Goal: Task Accomplishment & Management: Use online tool/utility

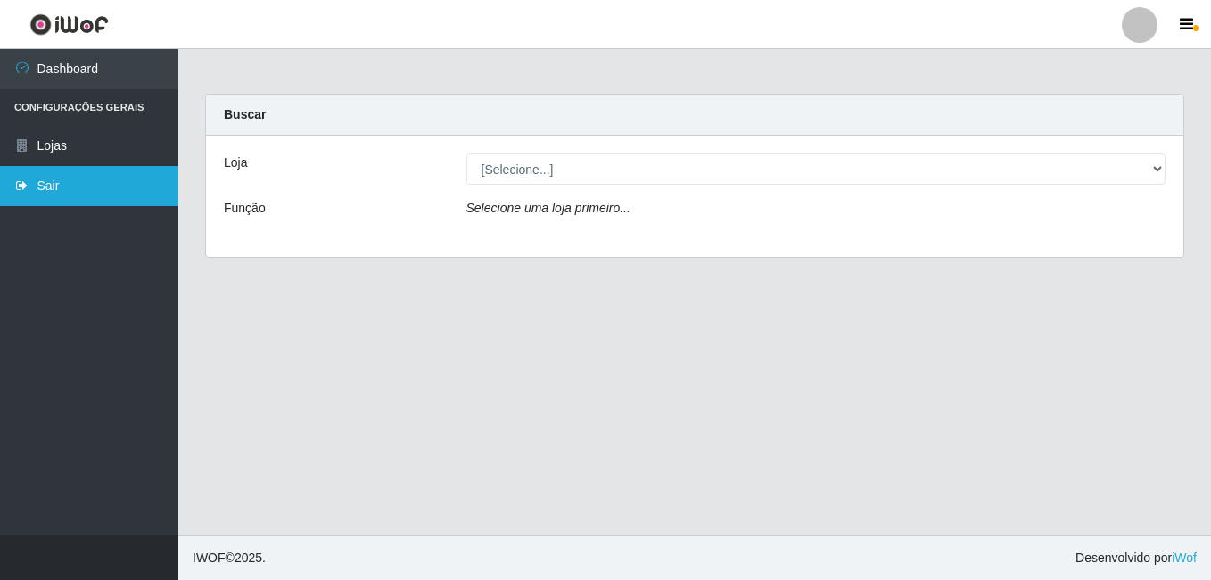
click at [102, 169] on link "Sair" at bounding box center [89, 186] width 178 height 40
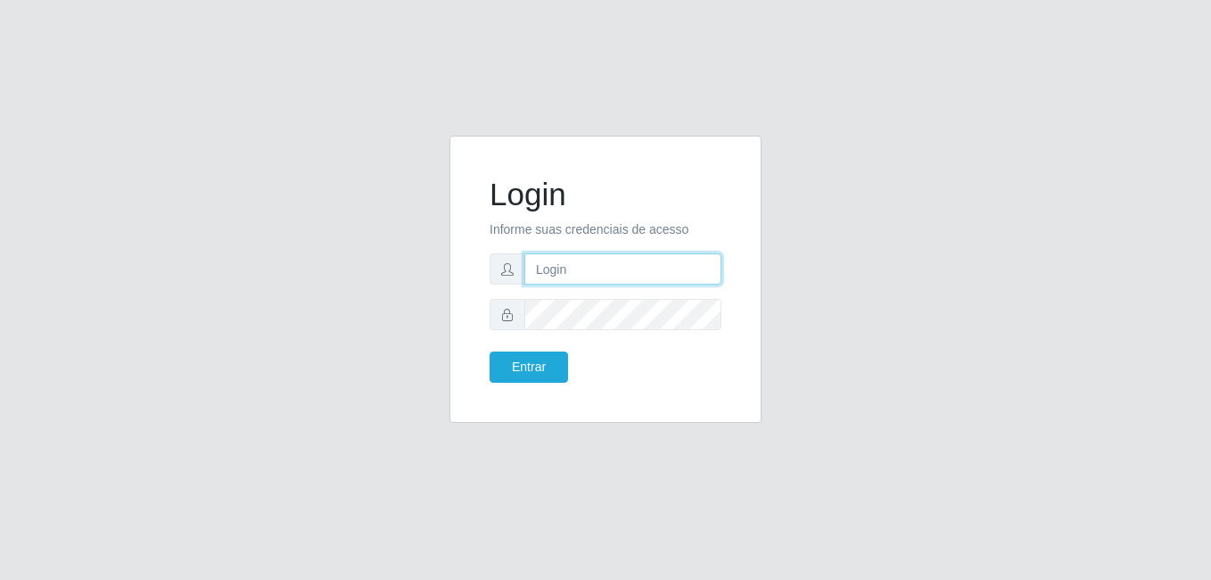
type input "[PERSON_NAME]"
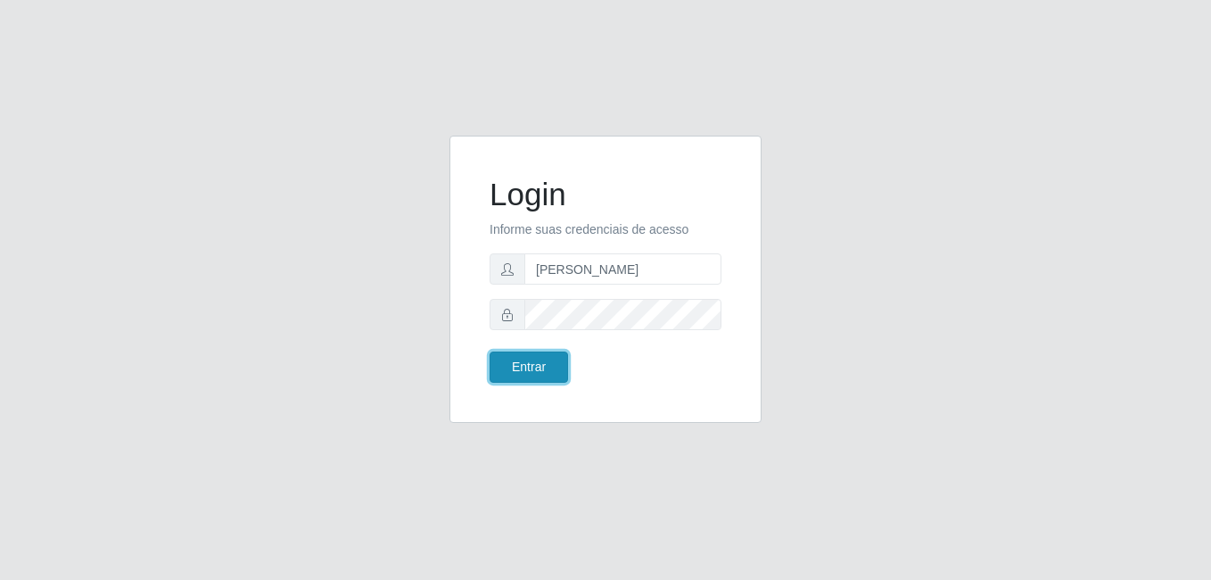
click at [539, 372] on button "Entrar" at bounding box center [529, 366] width 78 height 31
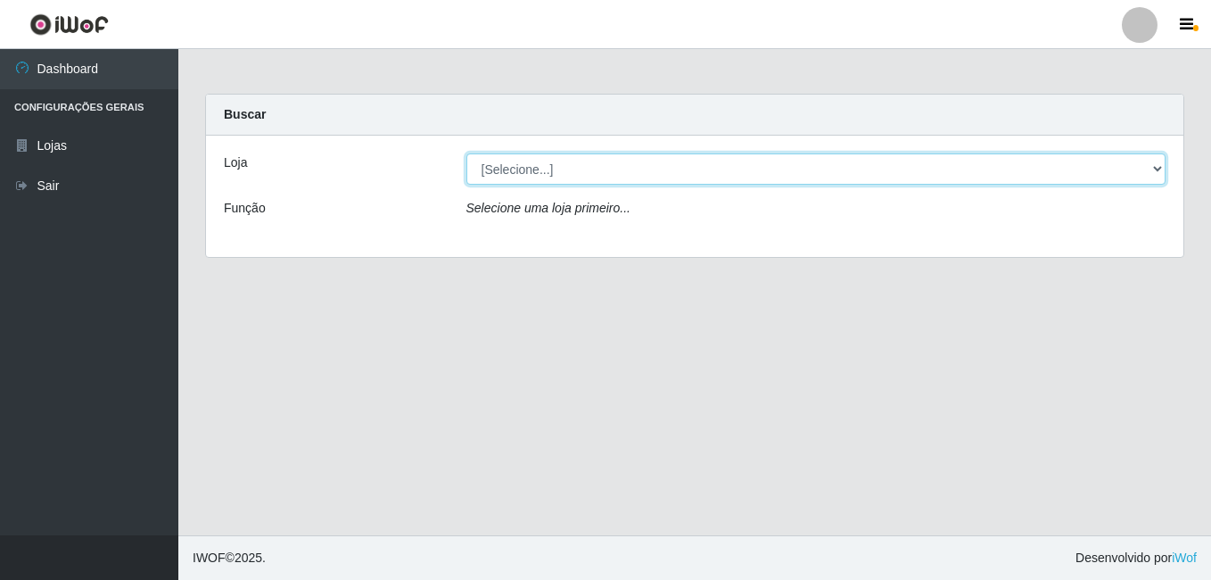
click at [523, 161] on select "[Selecione...] [PERSON_NAME]" at bounding box center [816, 168] width 700 height 31
select select "230"
click at [466, 153] on select "[Selecione...] [PERSON_NAME]" at bounding box center [816, 168] width 700 height 31
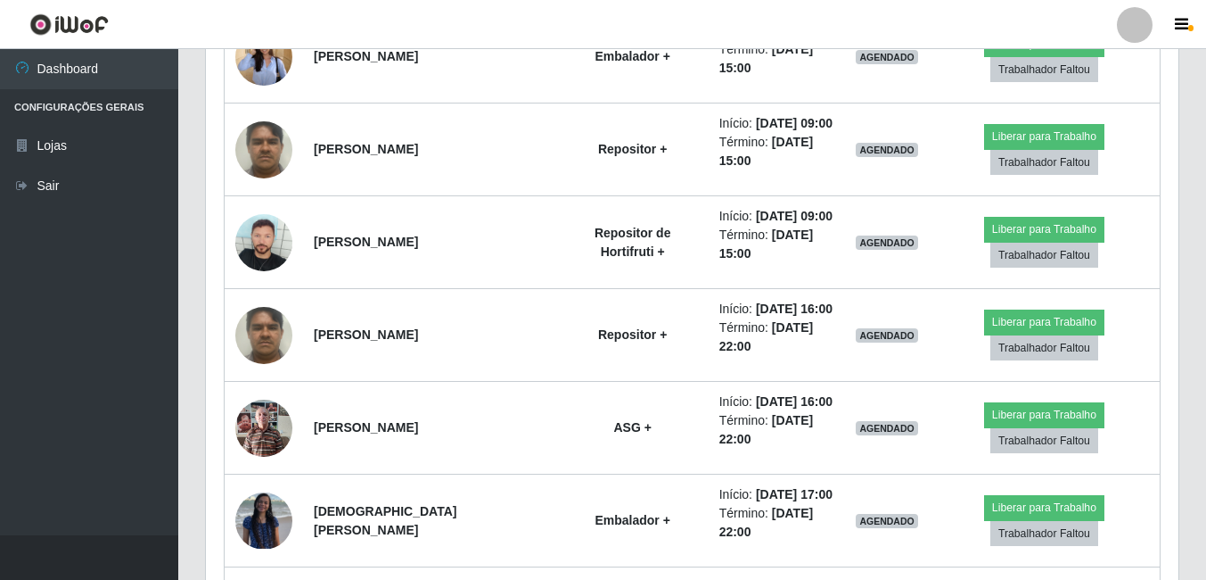
scroll to position [1053, 0]
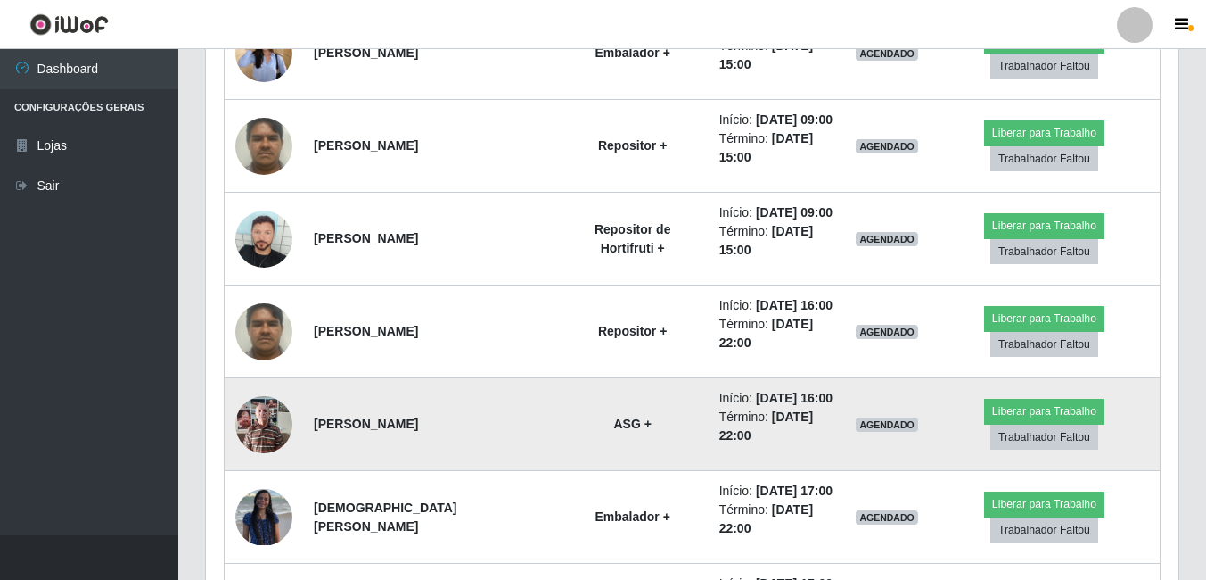
click at [243, 427] on img at bounding box center [263, 424] width 57 height 76
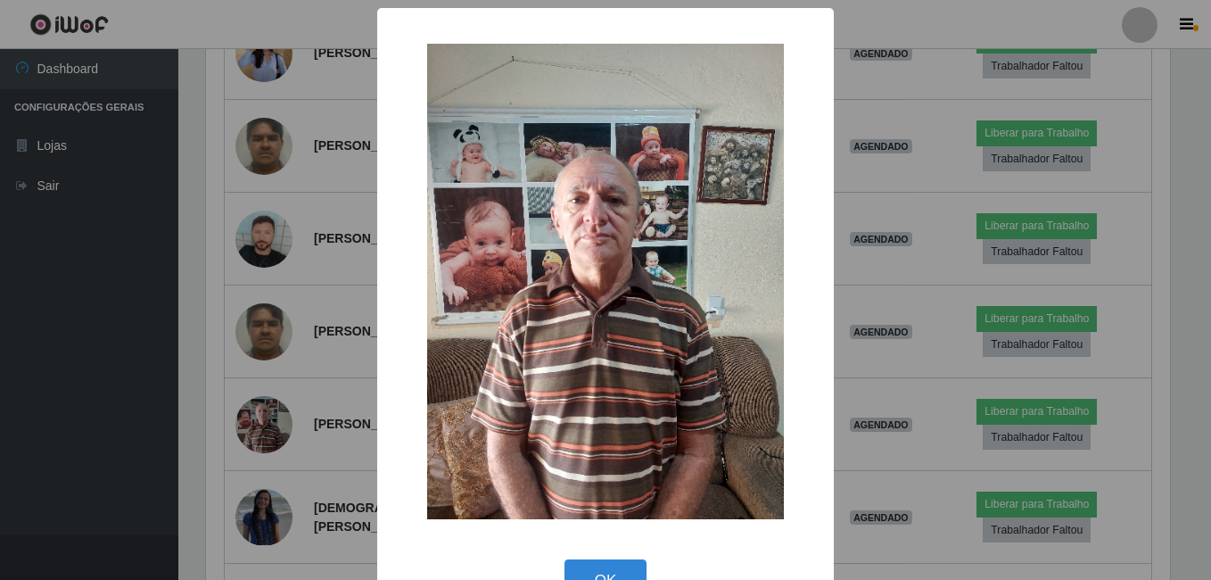
click at [198, 393] on div "× OK Cancel" at bounding box center [605, 290] width 1211 height 580
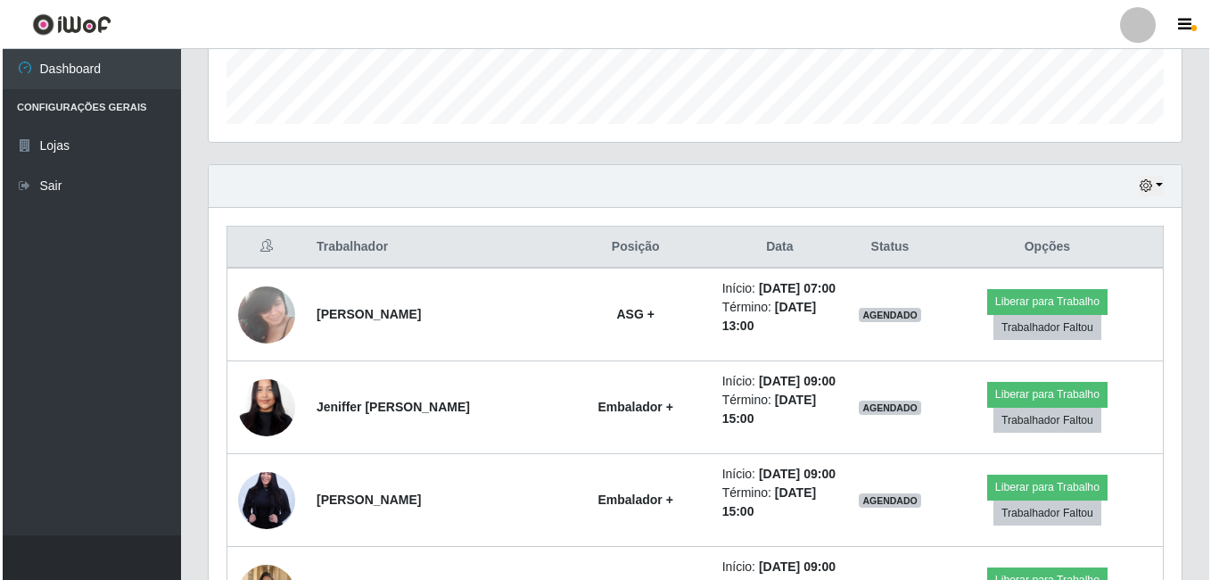
scroll to position [516, 0]
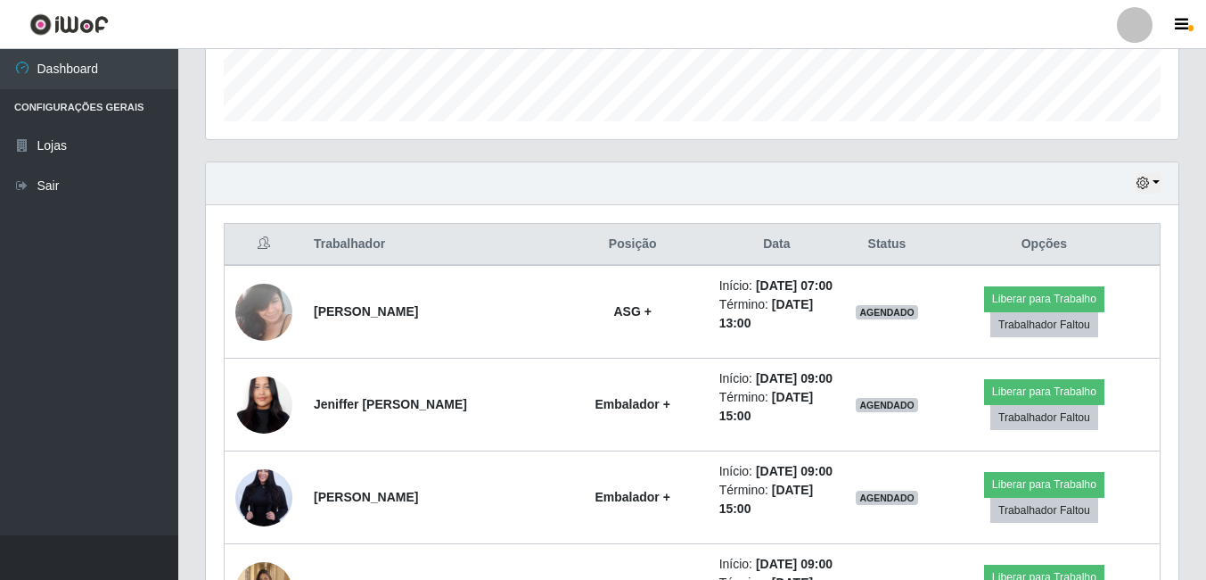
click at [1175, 170] on div "Hoje 1 dia 3 dias 1 Semana Não encerrados" at bounding box center [692, 183] width 973 height 43
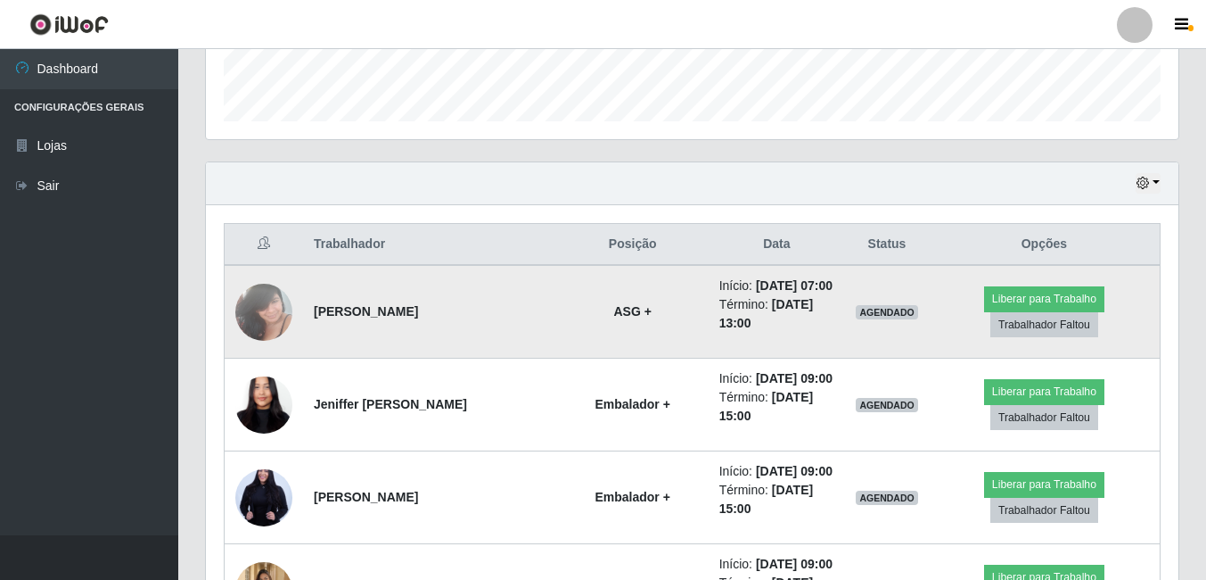
click at [249, 311] on img at bounding box center [263, 312] width 57 height 76
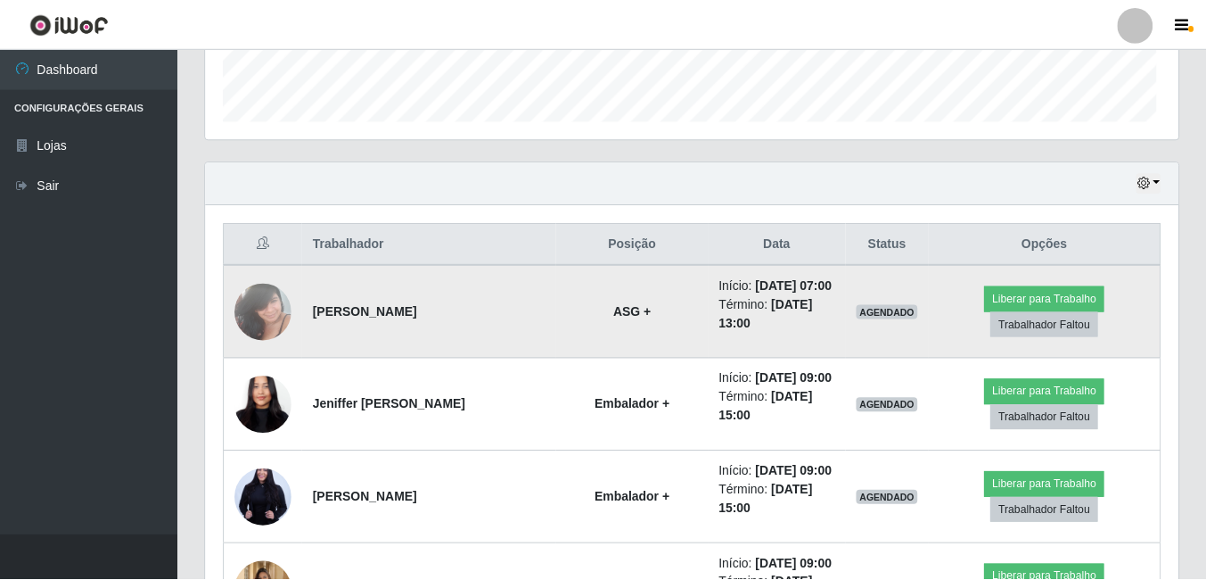
scroll to position [370, 964]
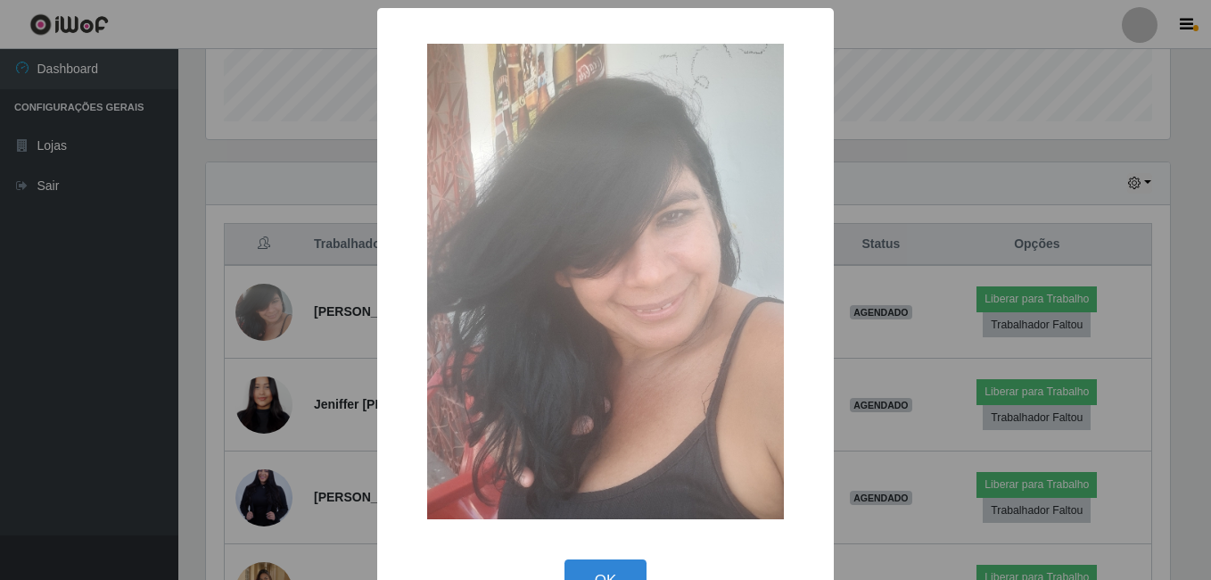
click at [282, 210] on div "× OK Cancel" at bounding box center [605, 290] width 1211 height 580
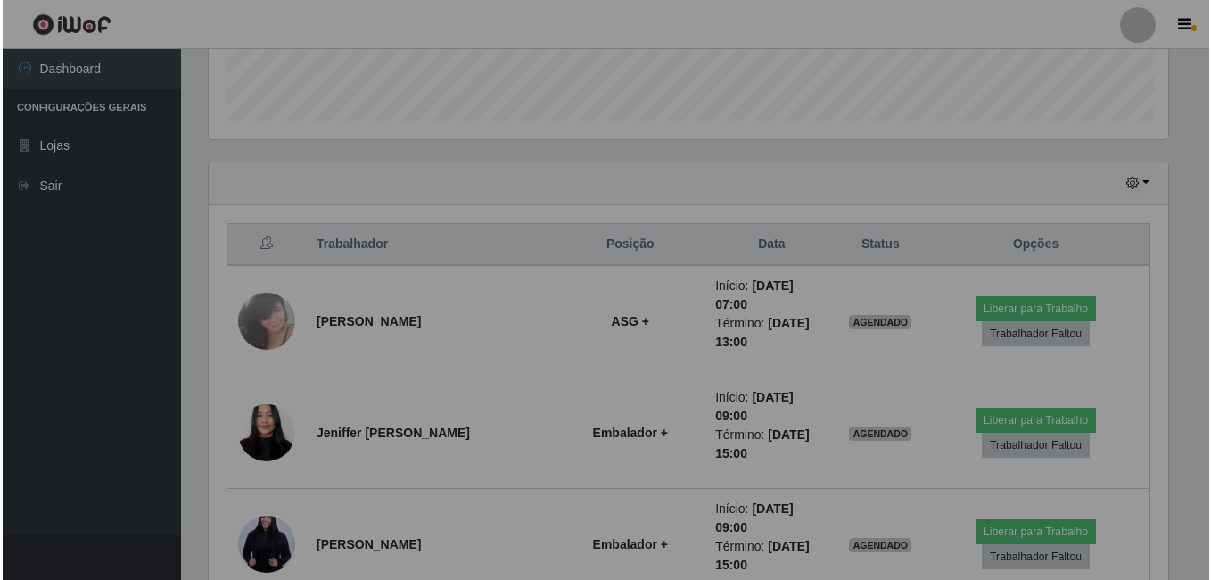
scroll to position [370, 973]
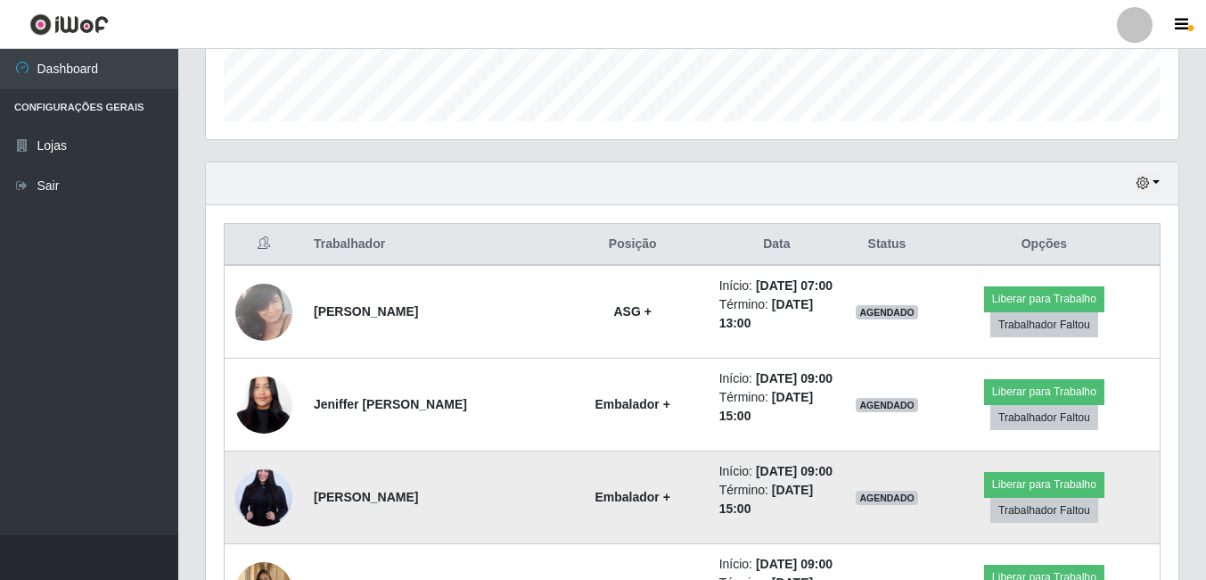
click at [271, 477] on img at bounding box center [263, 498] width 57 height 86
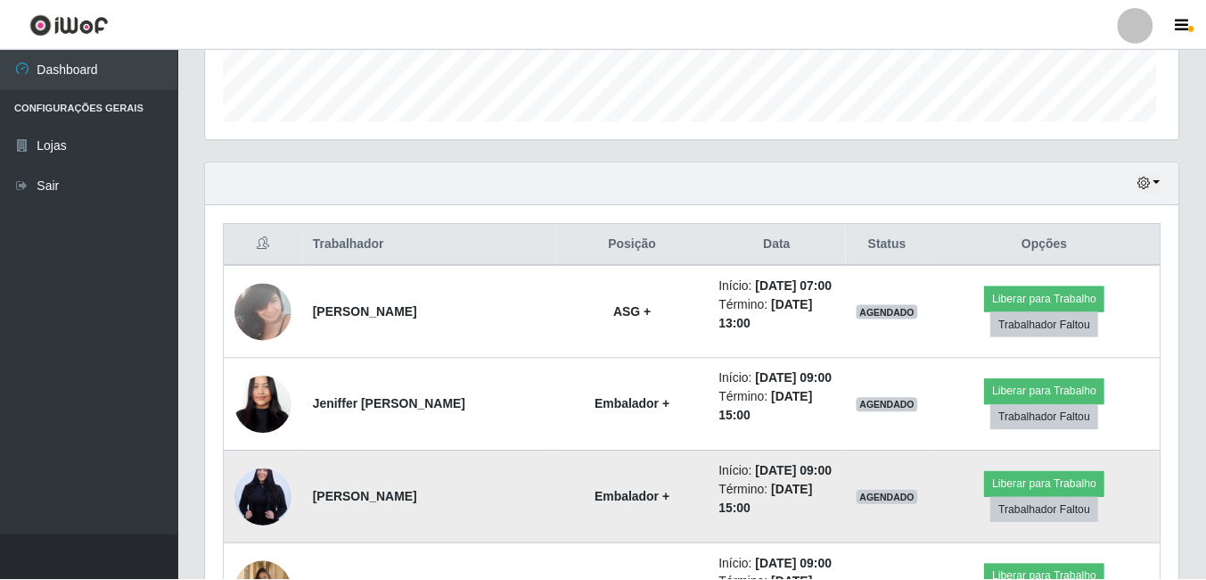
scroll to position [370, 964]
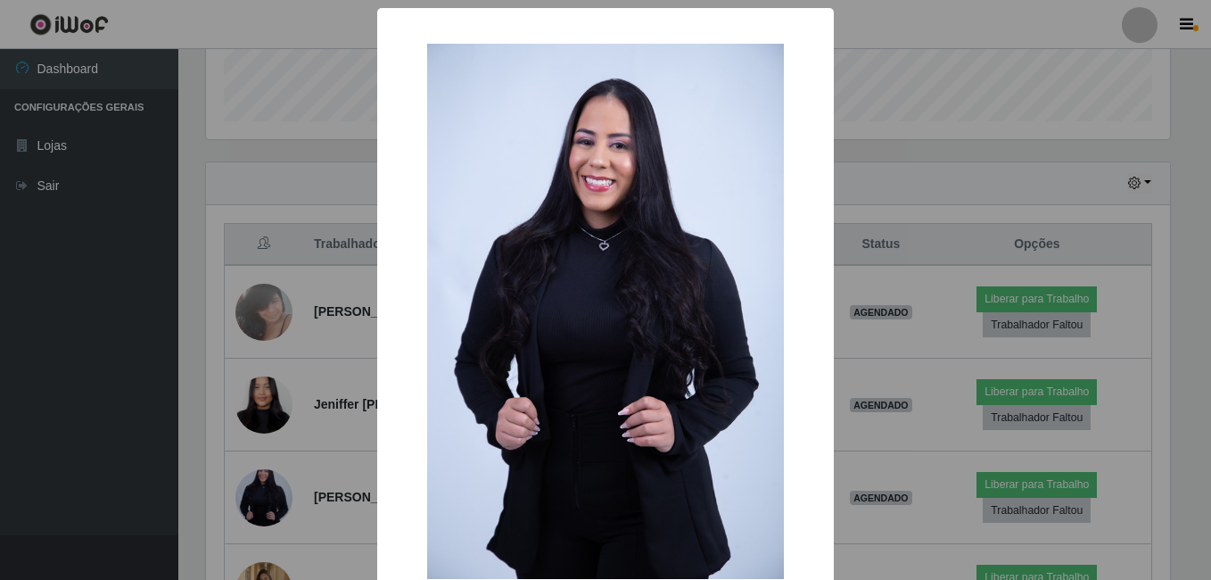
click at [356, 174] on div "× OK Cancel" at bounding box center [605, 290] width 1211 height 580
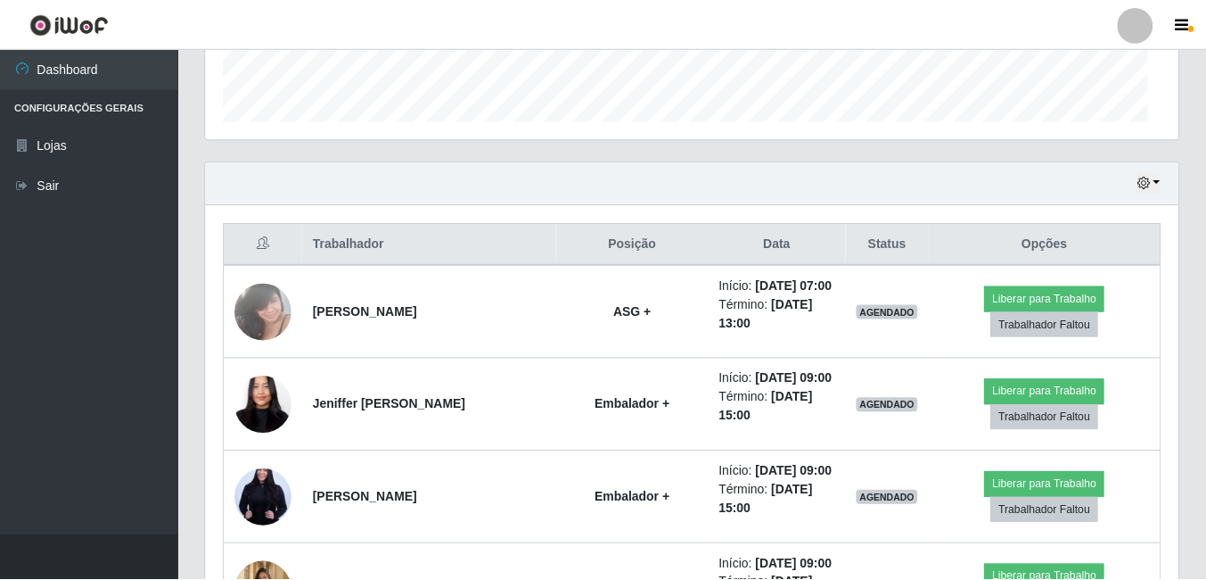
scroll to position [370, 973]
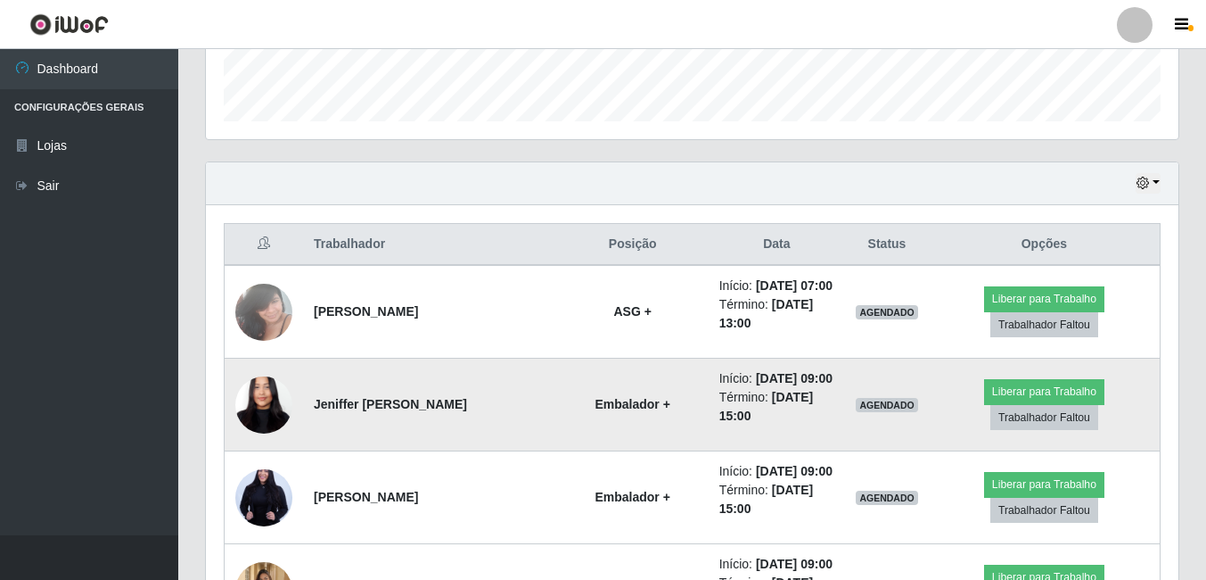
click at [258, 397] on img at bounding box center [263, 404] width 57 height 124
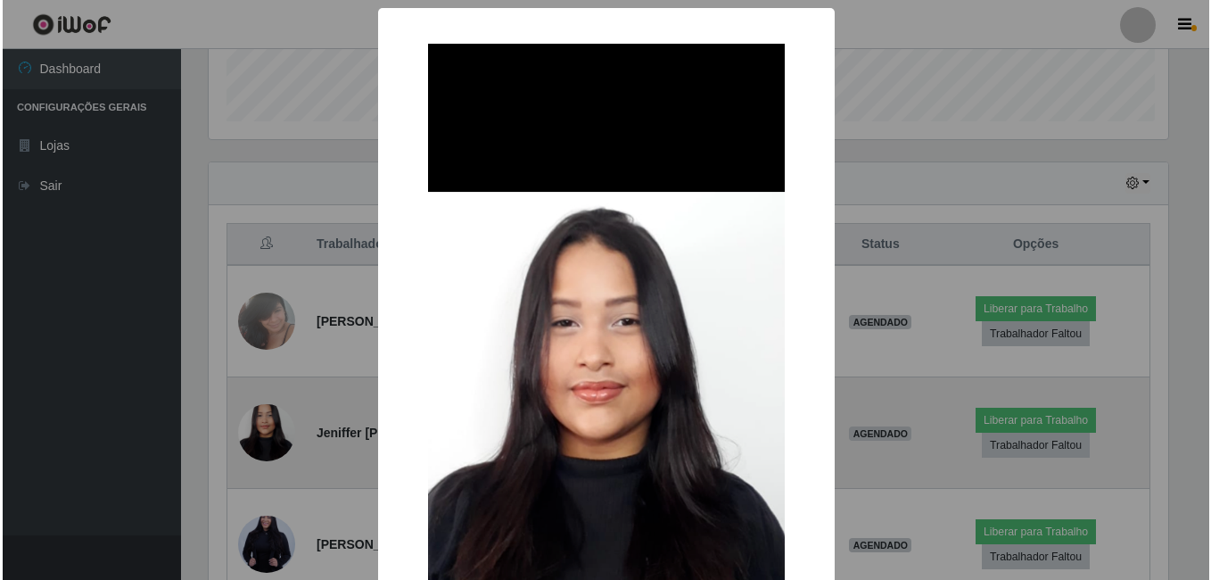
scroll to position [370, 964]
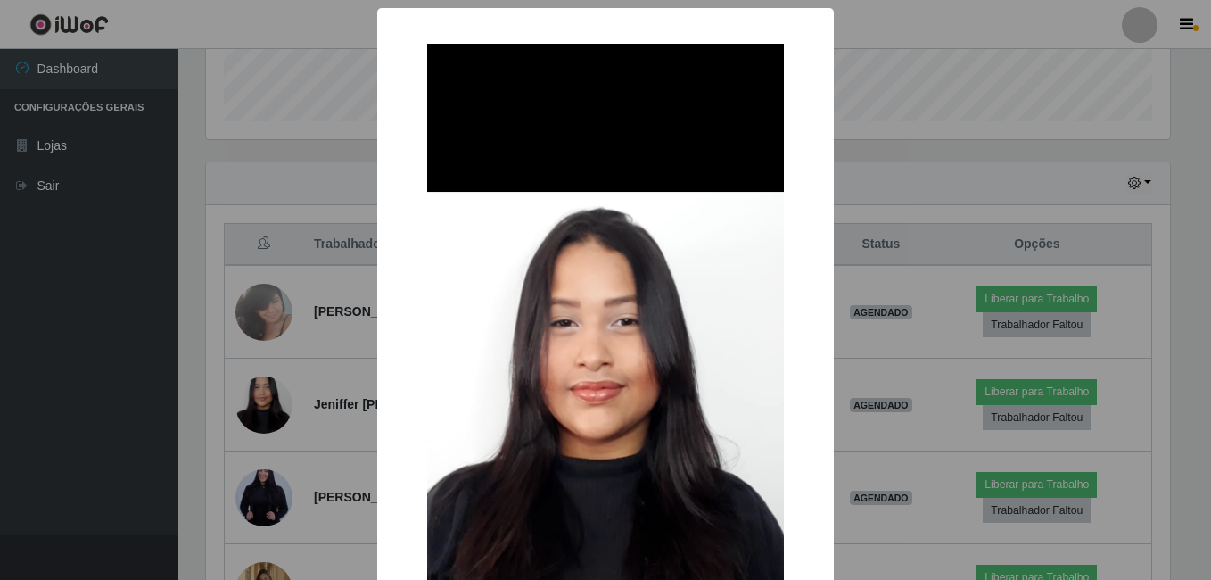
click at [248, 329] on div "× OK Cancel" at bounding box center [605, 290] width 1211 height 580
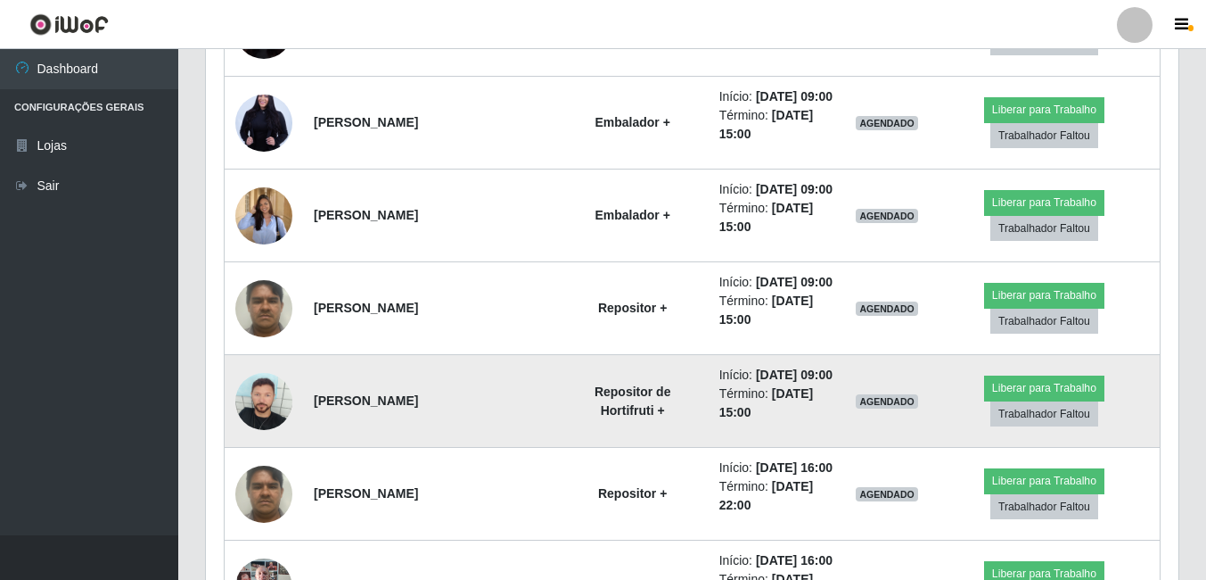
scroll to position [921, 0]
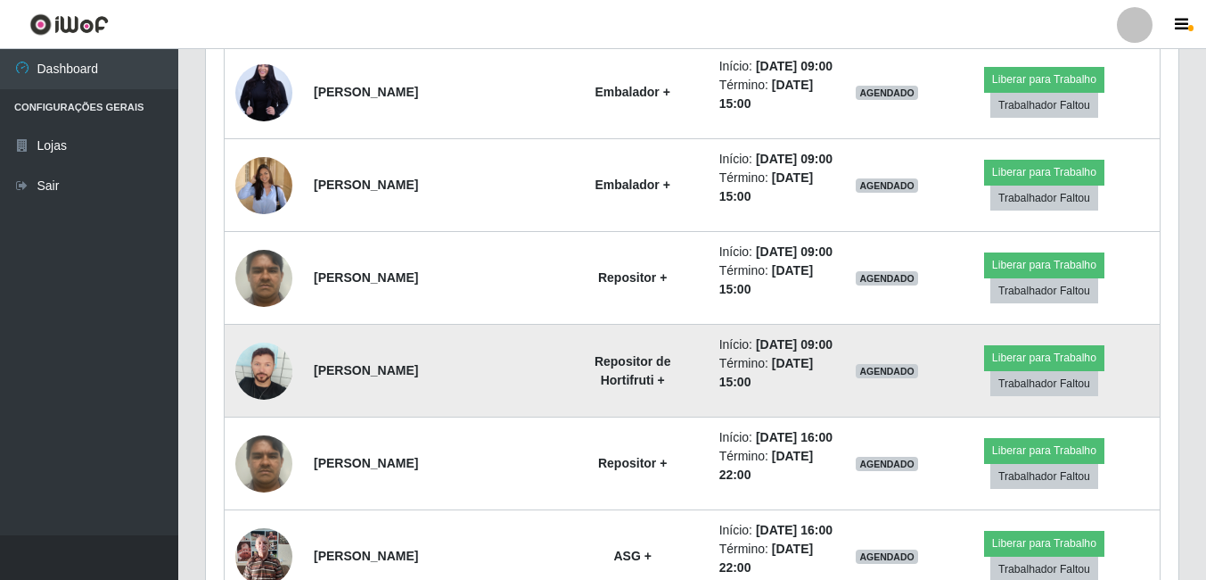
click at [246, 364] on img at bounding box center [263, 370] width 57 height 57
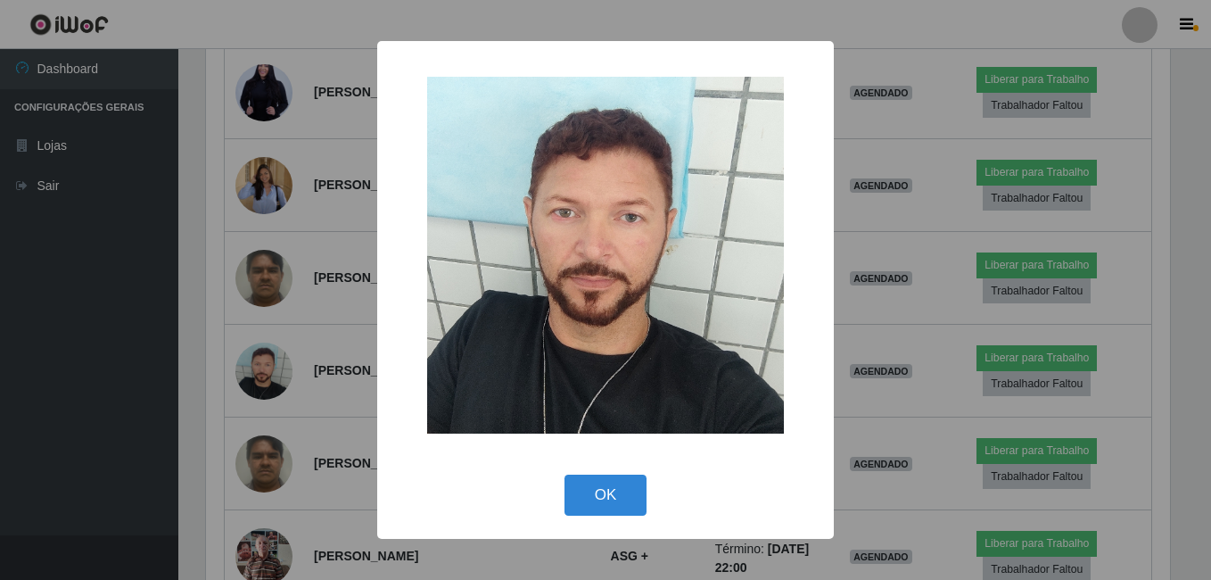
click at [243, 335] on div "× OK Cancel" at bounding box center [605, 290] width 1211 height 580
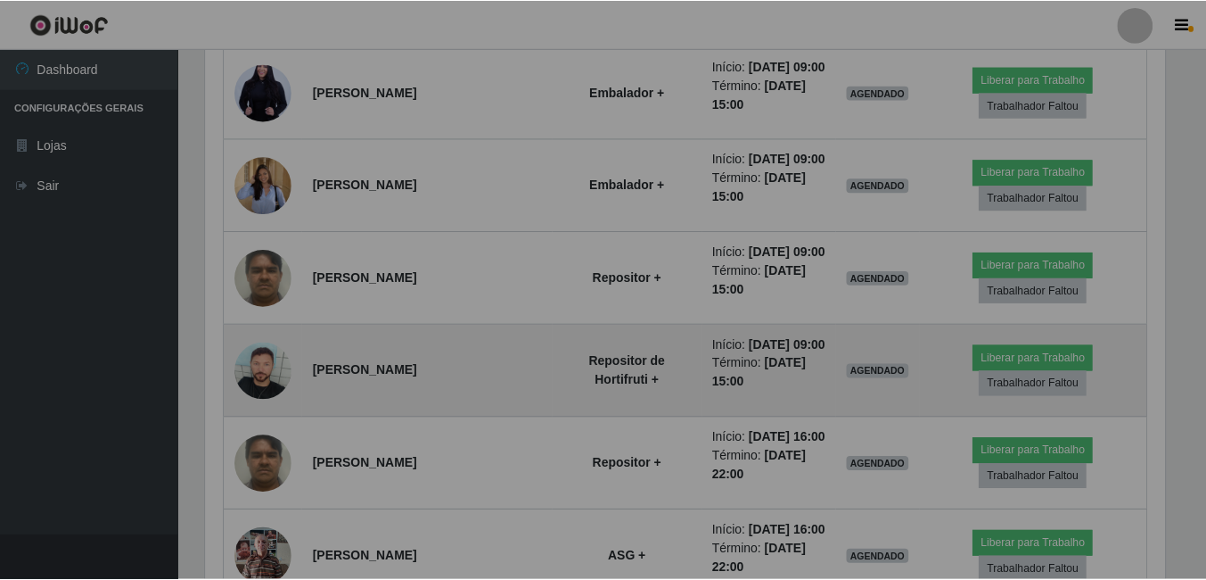
scroll to position [370, 973]
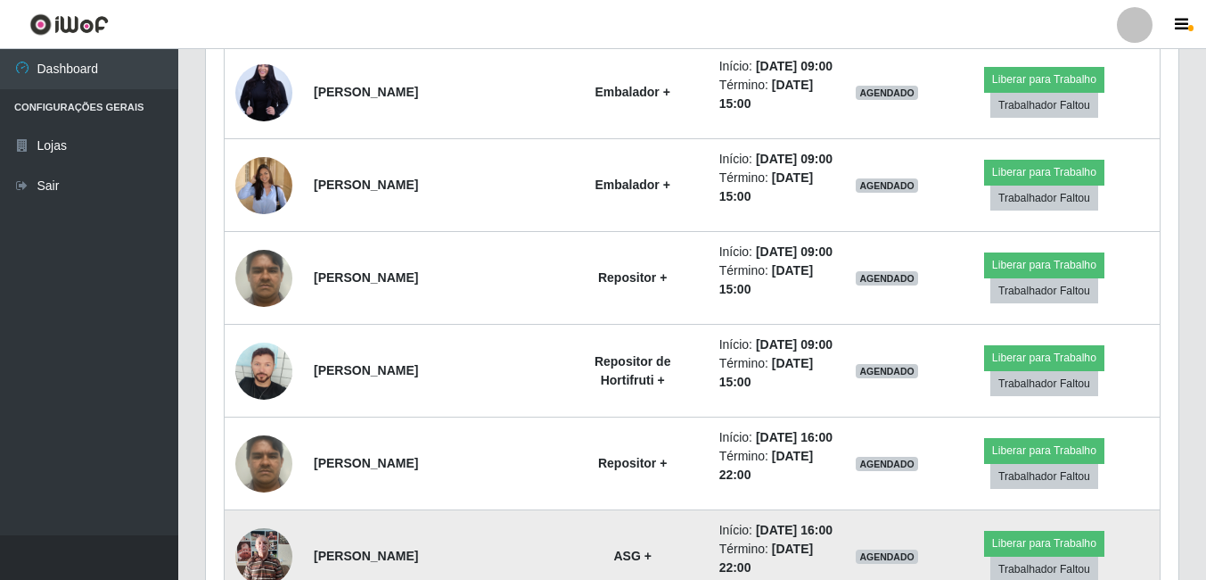
click at [280, 547] on img at bounding box center [263, 556] width 57 height 76
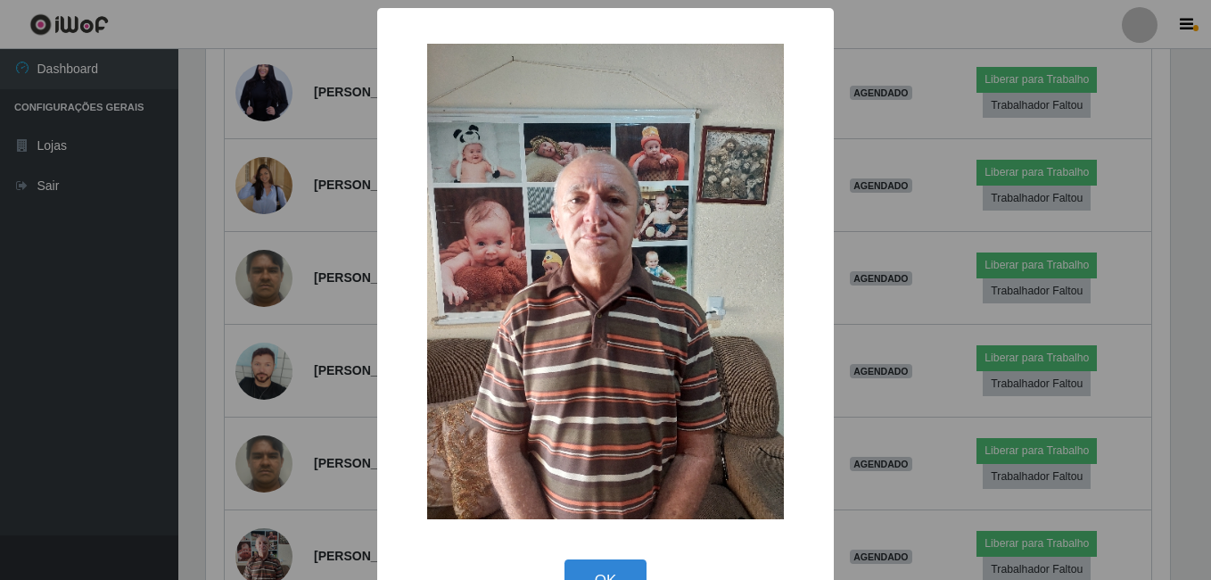
click at [208, 350] on div "× OK Cancel" at bounding box center [605, 290] width 1211 height 580
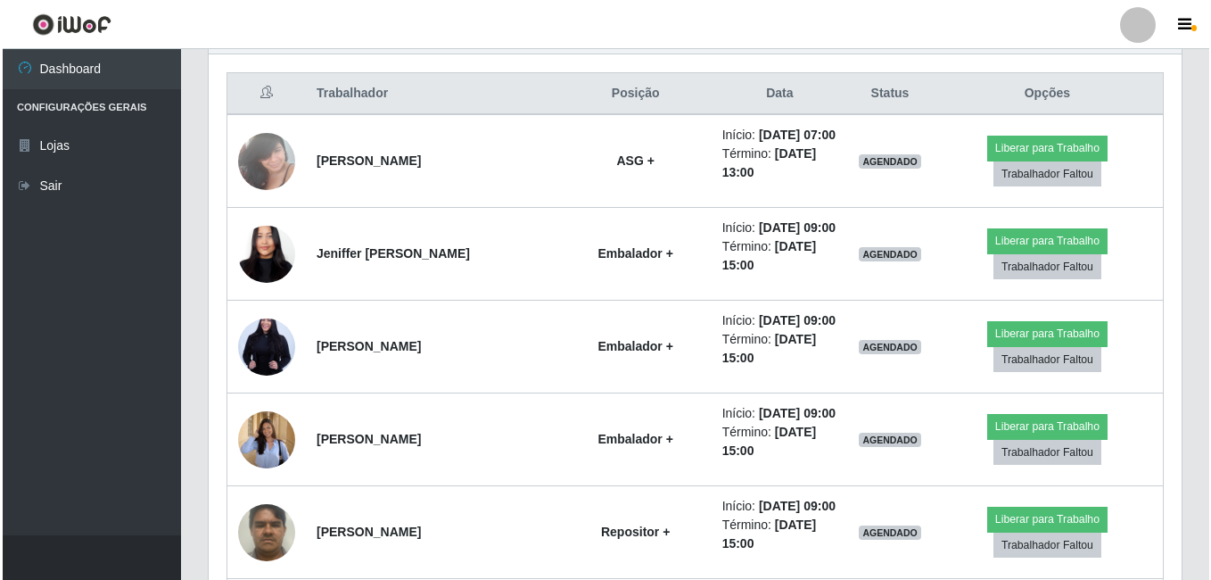
scroll to position [663, 0]
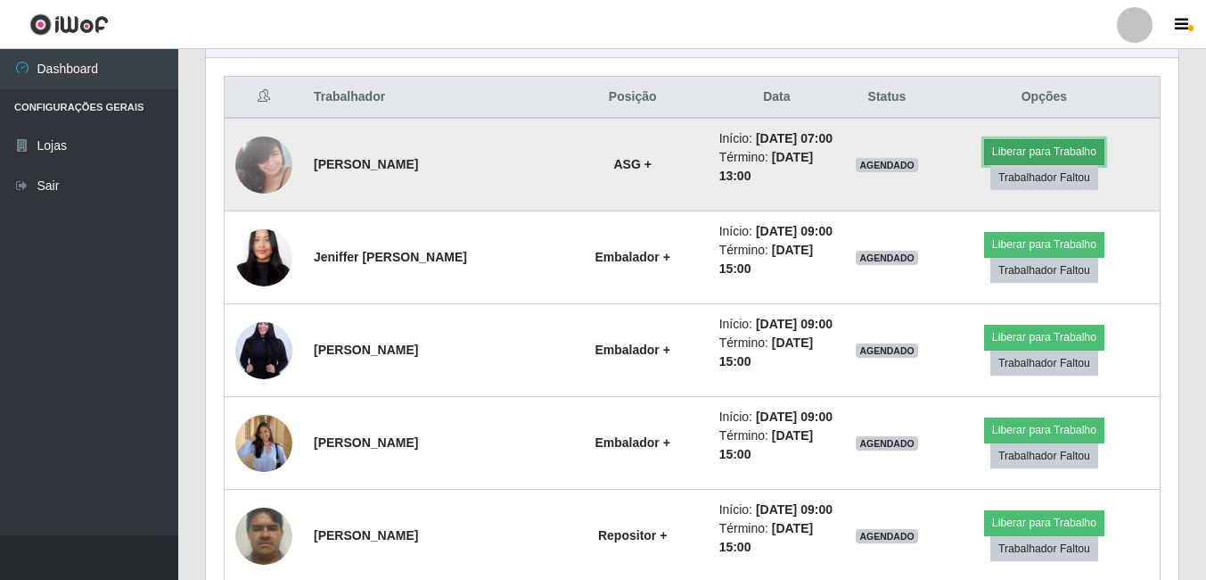
click at [1043, 151] on button "Liberar para Trabalho" at bounding box center [1044, 151] width 120 height 25
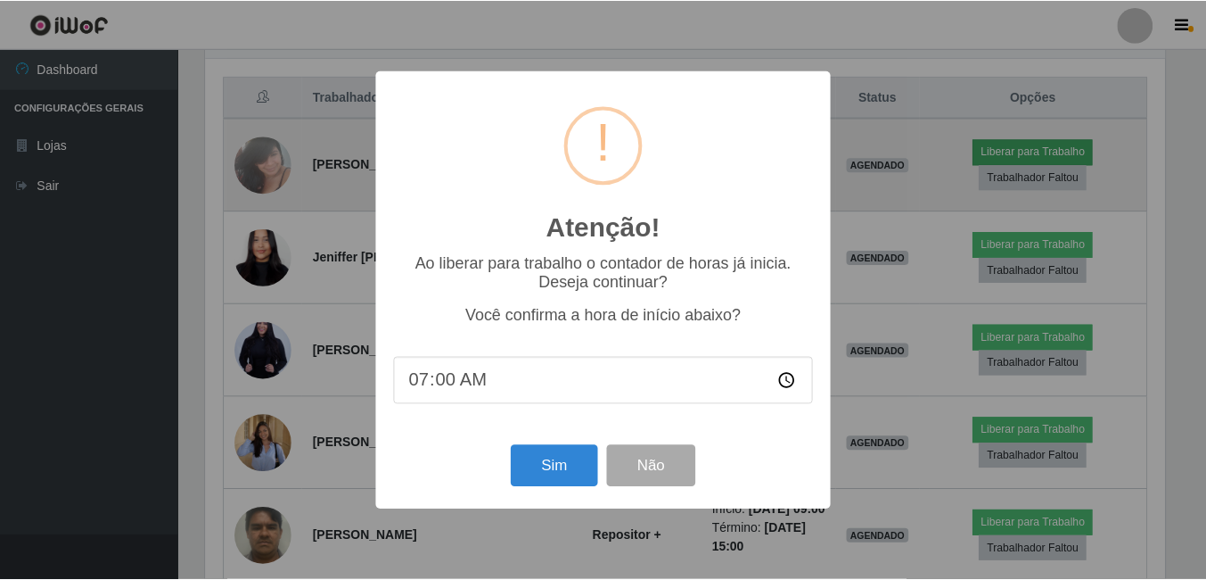
scroll to position [370, 964]
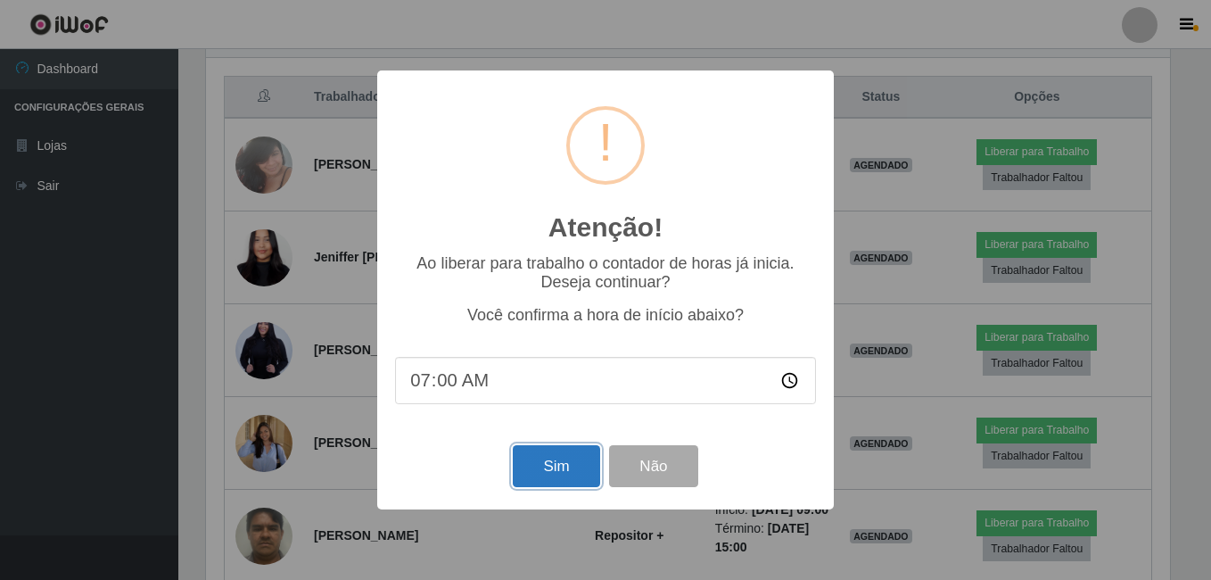
click at [553, 465] on button "Sim" at bounding box center [556, 466] width 86 height 42
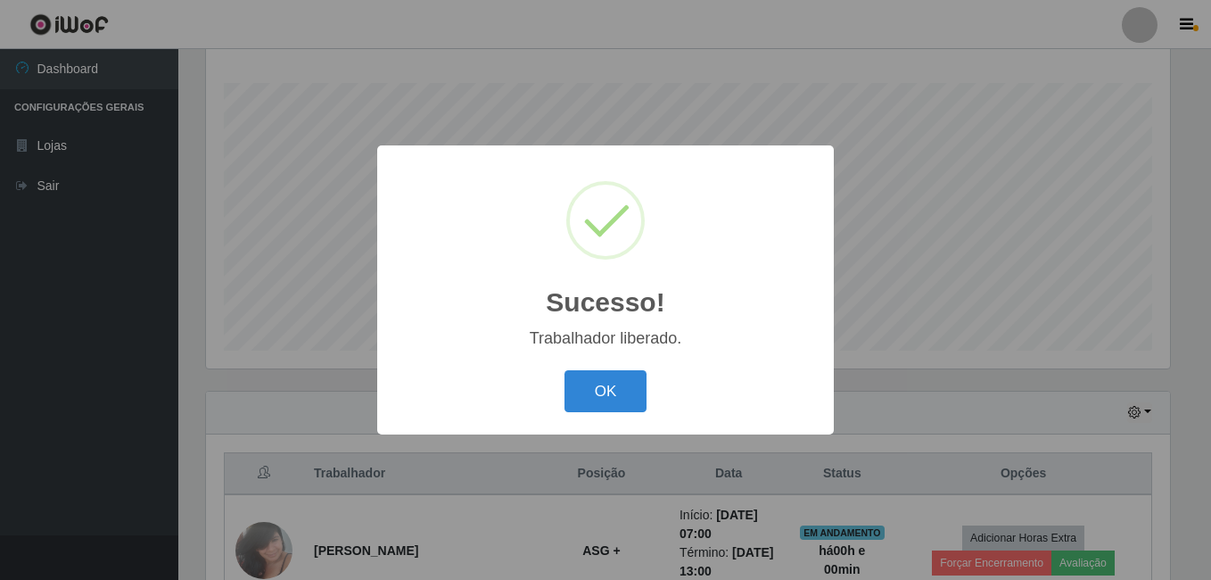
click at [564, 370] on button "OK" at bounding box center [605, 391] width 83 height 42
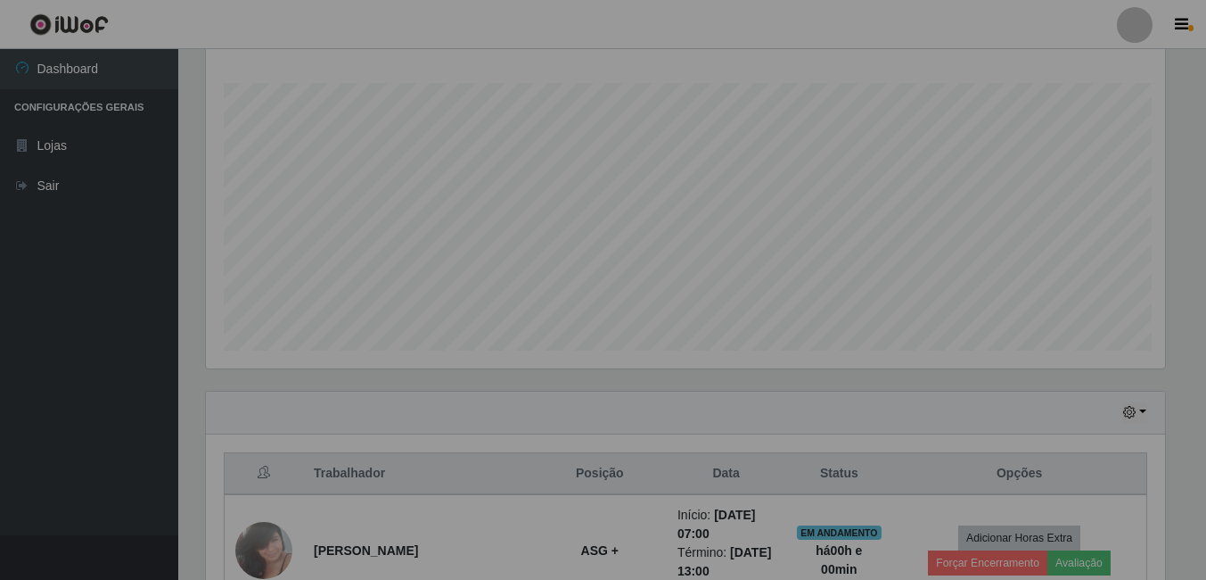
scroll to position [370, 973]
